Goal: Task Accomplishment & Management: Manage account settings

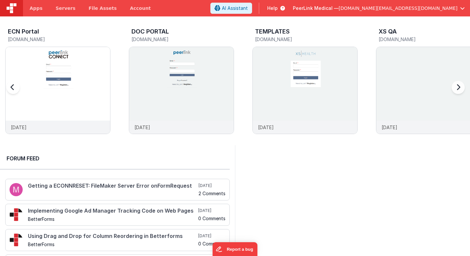
click at [459, 87] on div at bounding box center [457, 91] width 26 height 95
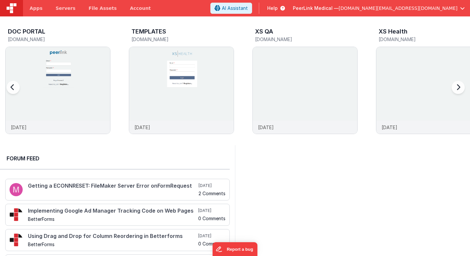
click at [459, 87] on div at bounding box center [457, 91] width 26 height 95
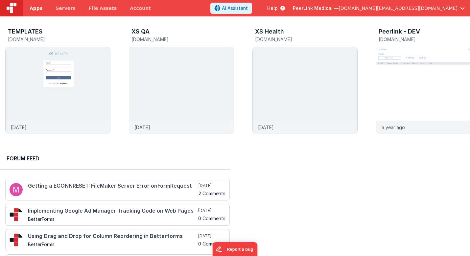
click at [32, 6] on span "Apps" at bounding box center [36, 8] width 13 height 7
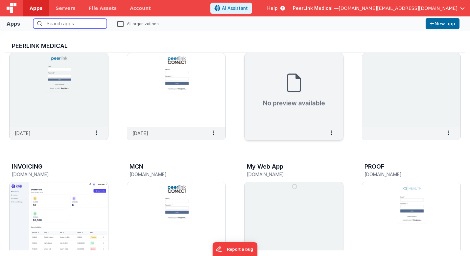
scroll to position [182, 0]
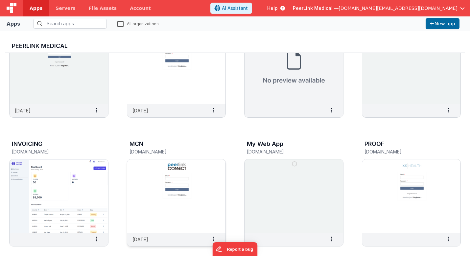
click at [198, 179] on img at bounding box center [176, 197] width 99 height 74
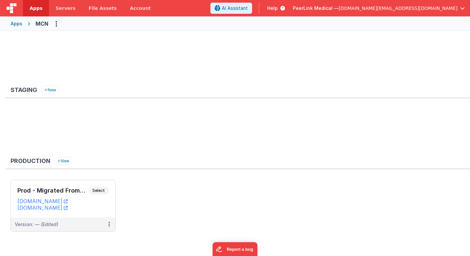
scroll to position [23, 0]
click at [58, 201] on link "[DOMAIN_NAME]" at bounding box center [42, 201] width 50 height 7
click at [109, 225] on icon at bounding box center [109, 224] width 1 height 0
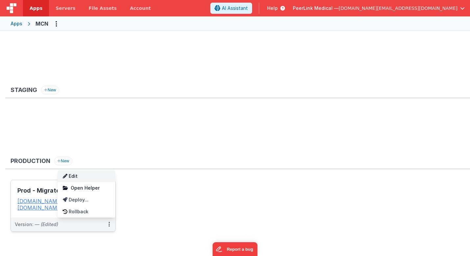
click at [77, 178] on link "Edit" at bounding box center [87, 176] width 58 height 12
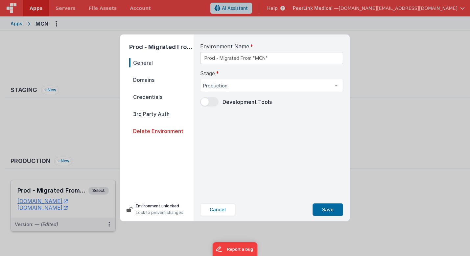
click at [147, 81] on span "Domains" at bounding box center [161, 79] width 64 height 9
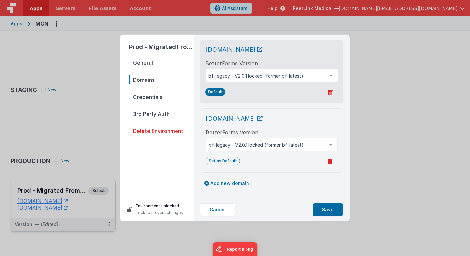
click at [143, 100] on span "Credentials" at bounding box center [161, 96] width 64 height 9
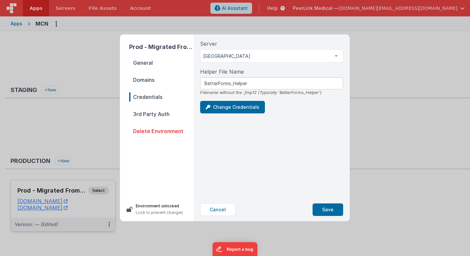
click at [378, 145] on div "Prod - Migrated From "MCN" General Domains Credentials 3rd Party Auth Delete En…" at bounding box center [235, 128] width 470 height 256
click at [215, 212] on button "Cancel" at bounding box center [217, 210] width 35 height 12
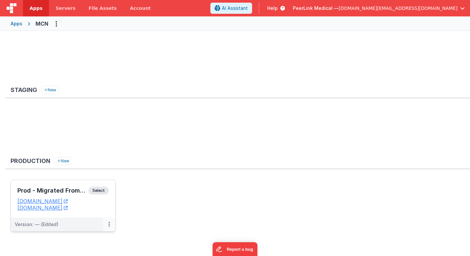
click at [110, 225] on icon at bounding box center [109, 224] width 1 height 0
click at [84, 188] on link "Edit" at bounding box center [87, 188] width 58 height 12
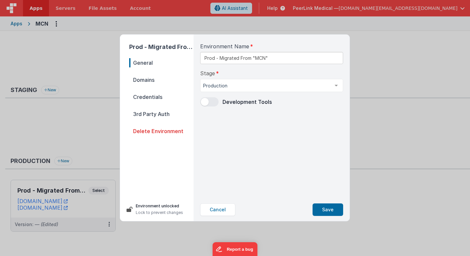
click at [141, 81] on span "Domains" at bounding box center [161, 79] width 64 height 9
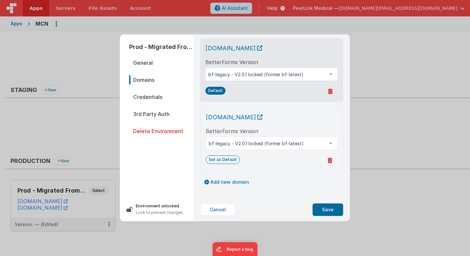
scroll to position [1, 0]
click at [240, 181] on button "Add new domain" at bounding box center [226, 182] width 53 height 11
select select "[DOMAIN_NAME]"
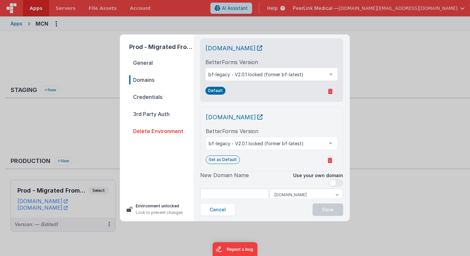
scroll to position [26, 0]
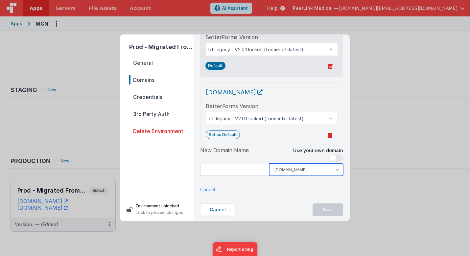
drag, startPoint x: 314, startPoint y: 172, endPoint x: 312, endPoint y: 148, distance: 24.1
click at [312, 148] on div "New Domain Name Use your own domain .[DOMAIN_NAME] .[DOMAIN_NAME]" at bounding box center [271, 164] width 143 height 36
click at [333, 158] on span at bounding box center [333, 158] width 7 height 7
click at [283, 166] on input at bounding box center [271, 170] width 143 height 12
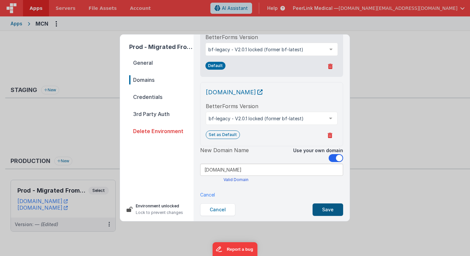
type input "[DOMAIN_NAME]"
click at [327, 210] on button "Save" at bounding box center [328, 210] width 31 height 12
